Goal: Find specific page/section: Find specific page/section

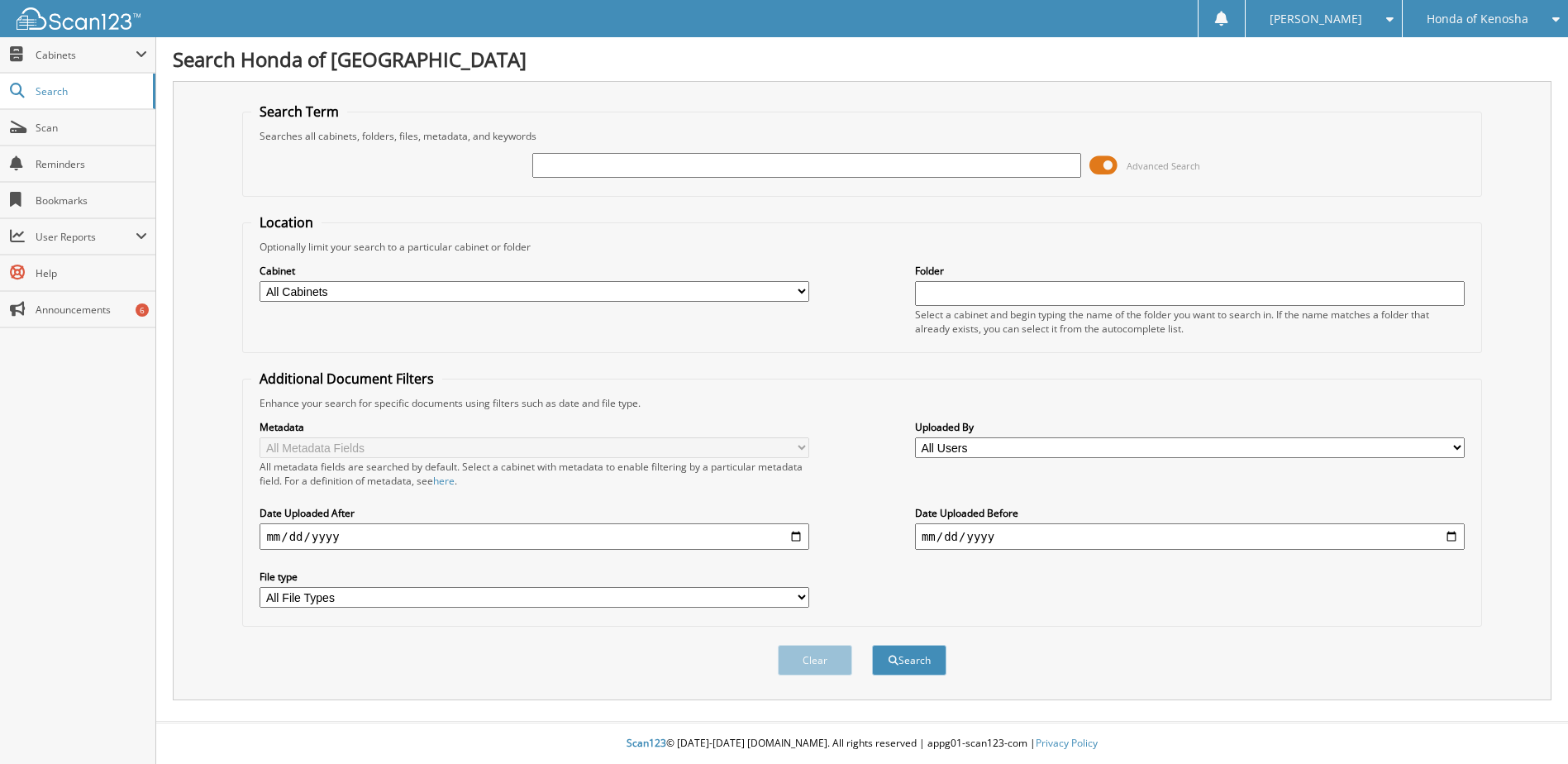
click at [532, 174] on input "text" at bounding box center [807, 165] width 549 height 25
type input "328893"
click at [927, 676] on button "Search" at bounding box center [909, 660] width 74 height 30
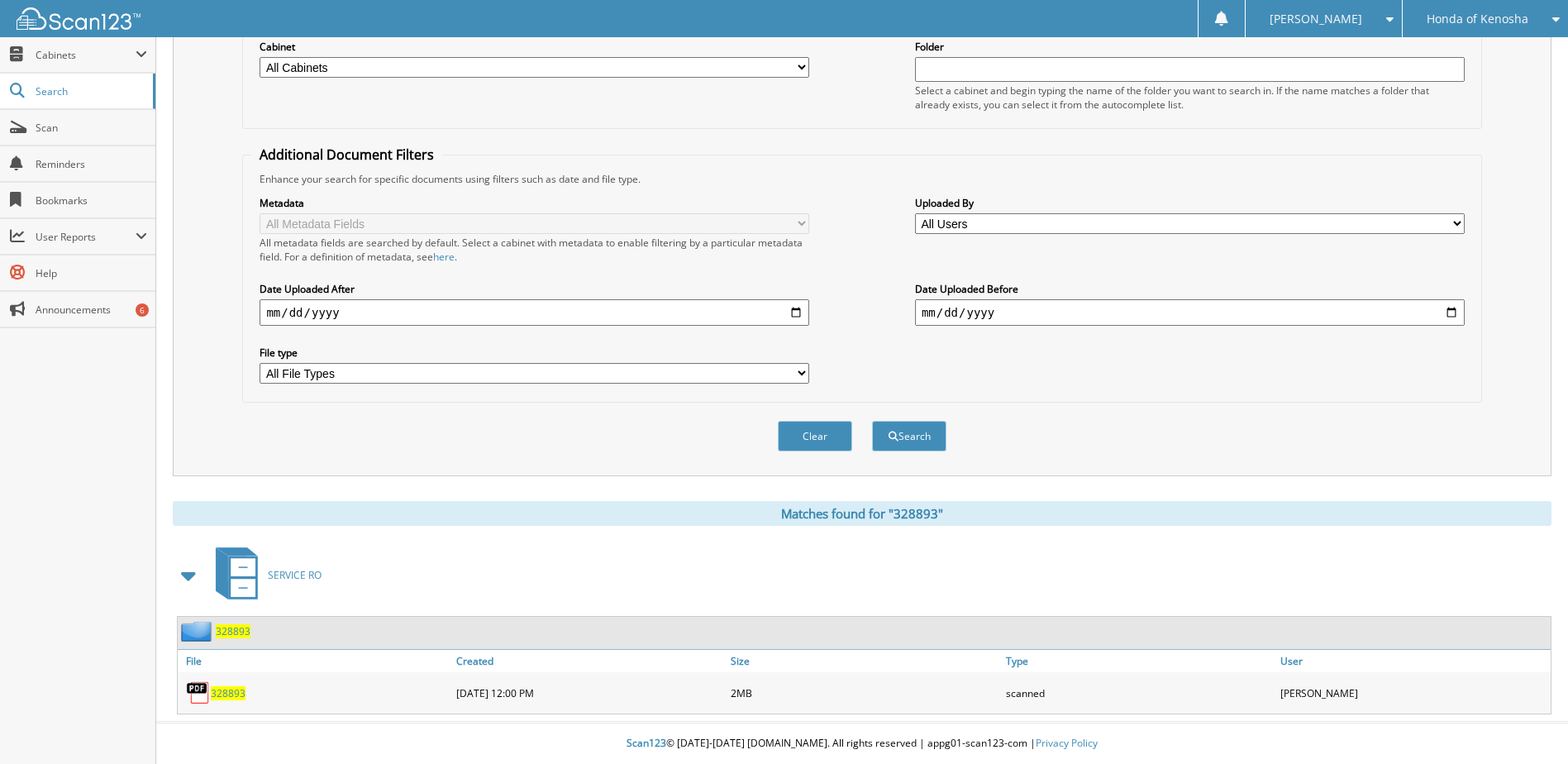
scroll to position [261, 0]
click at [194, 573] on span at bounding box center [189, 575] width 23 height 29
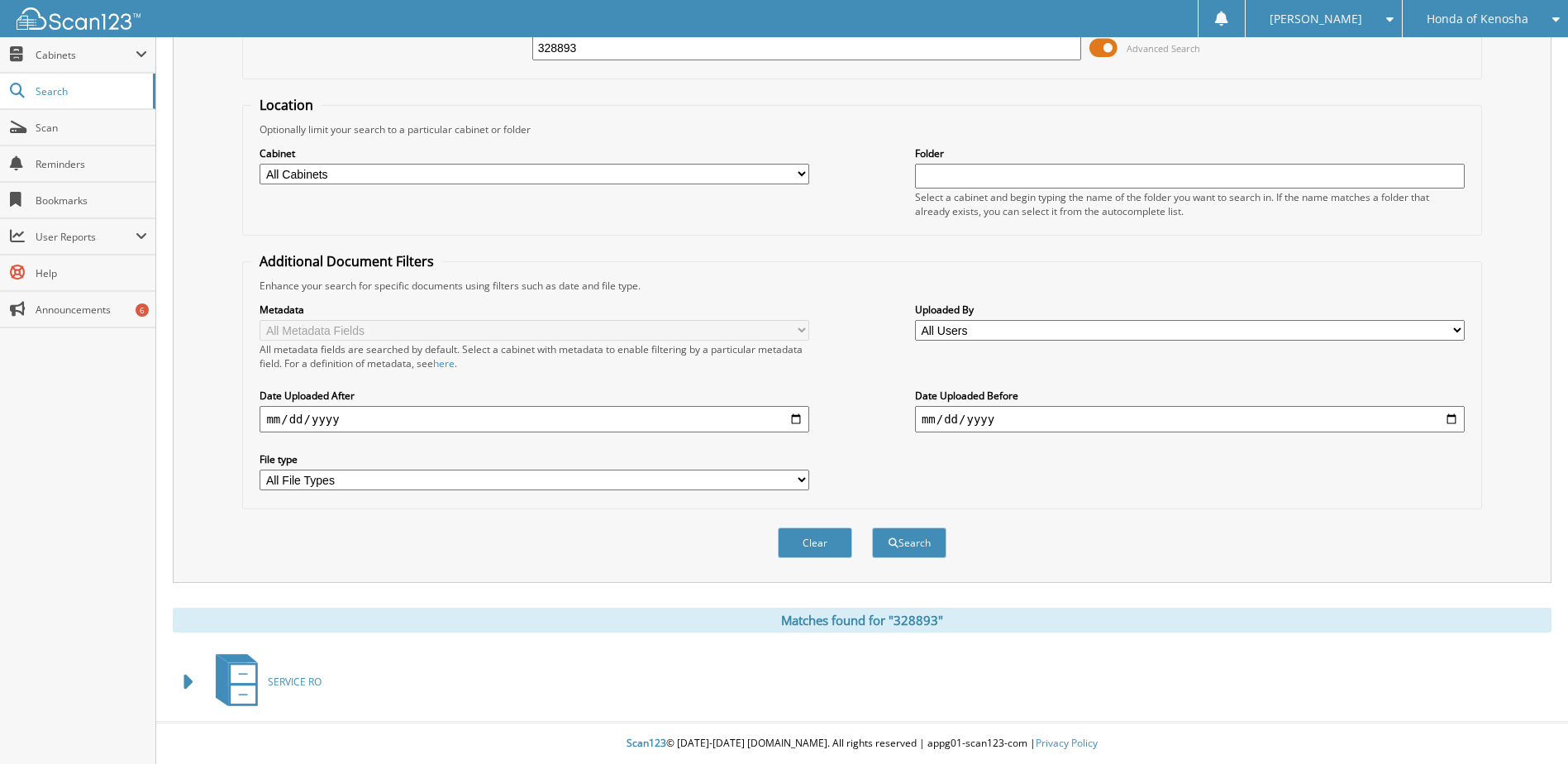
click at [184, 682] on span at bounding box center [189, 682] width 23 height 29
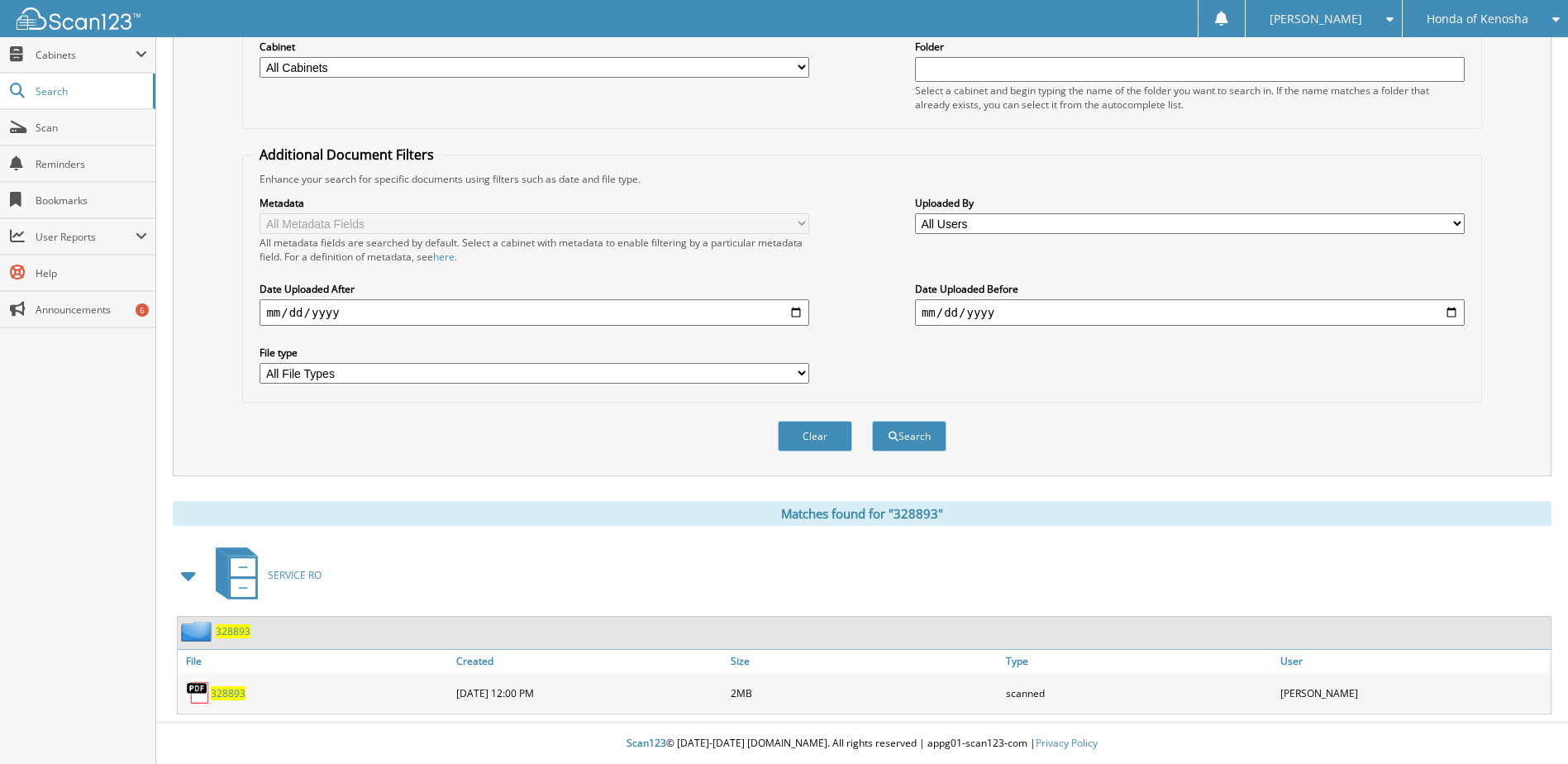
click at [215, 692] on span "328893" at bounding box center [228, 693] width 35 height 14
